Goal: Task Accomplishment & Management: Manage account settings

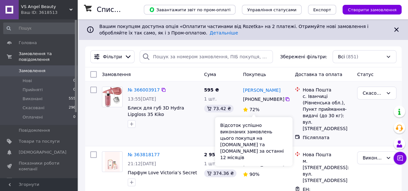
click at [254, 110] on span "72%" at bounding box center [254, 109] width 10 height 5
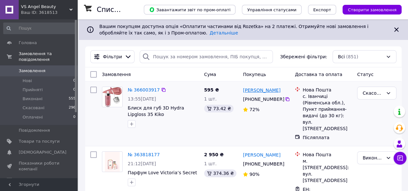
click at [253, 93] on link "[PERSON_NAME]" at bounding box center [261, 90] width 37 height 6
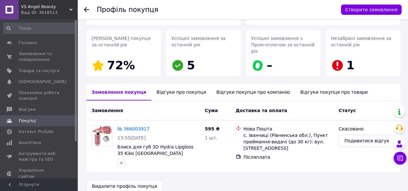
scroll to position [90, 0]
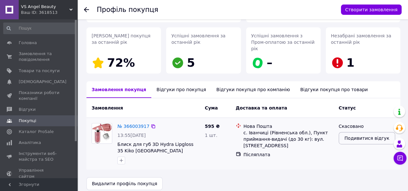
click at [354, 135] on span "Подивитися відгук" at bounding box center [367, 138] width 45 height 6
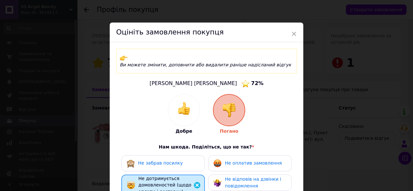
drag, startPoint x: 409, startPoint y: 54, endPoint x: 409, endPoint y: 70, distance: 16.1
click at [412, 71] on div "× Оцініть замовлення покупця Ви можете змінити, доповнити або видалити раніше н…" at bounding box center [206, 95] width 413 height 191
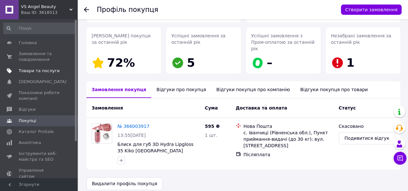
click at [29, 72] on span "Товари та послуги" at bounding box center [39, 71] width 41 height 6
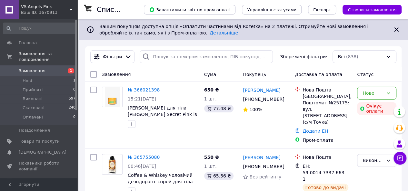
click at [48, 5] on span "VS Angels Pink" at bounding box center [45, 7] width 48 height 6
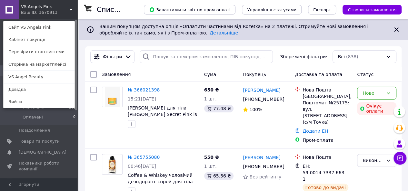
click at [48, 5] on span "VS Angels Pink" at bounding box center [45, 7] width 48 height 6
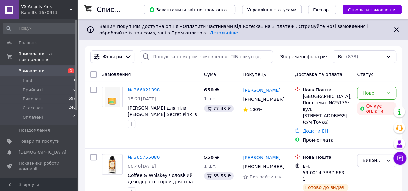
click at [36, 13] on div "Ваш ID: 3670913" at bounding box center [49, 13] width 56 height 6
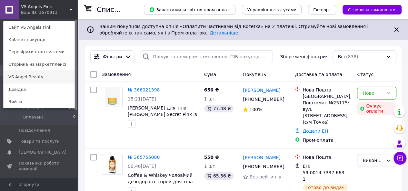
click at [34, 76] on link "VS Angel Beauty" at bounding box center [39, 77] width 71 height 12
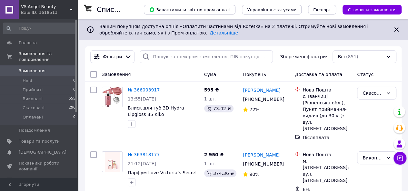
click at [85, 71] on div "Замовлення Cума Покупець Доставка та оплата Статус" at bounding box center [243, 74] width 316 height 14
